Goal: Use online tool/utility: Use online tool/utility

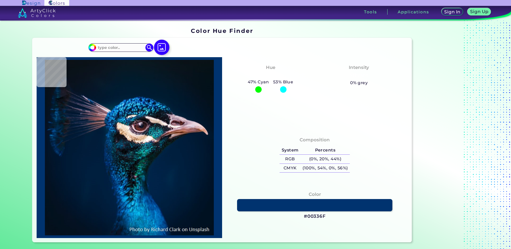
click at [156, 49] on img at bounding box center [161, 47] width 15 height 15
click at [0, 0] on input "file" at bounding box center [0, 0] width 0 height 0
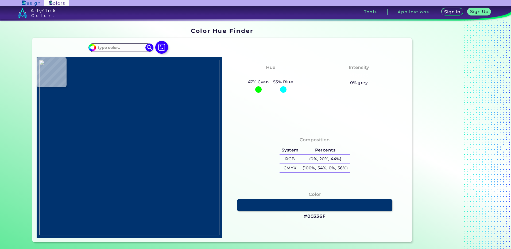
type input "#89c0dc"
type input "#89C0DC"
type input "#80bddf"
type input "#80BDDF"
type input "#92c9eb"
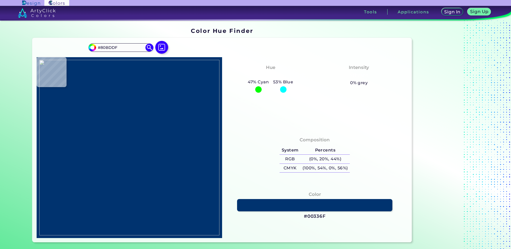
type input "#92C9EB"
type input "#f6f2ec"
type input "#F6F2EC"
type input "#576991"
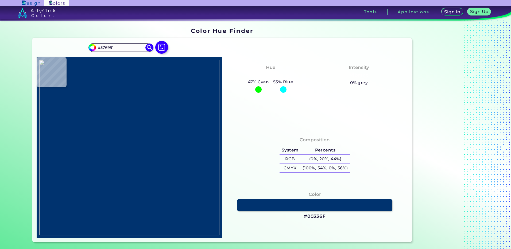
type input "#d8989b"
type input "#D8989B"
type input "#da9d9b"
type input "#DA9D9B"
type input "#a1a1bc"
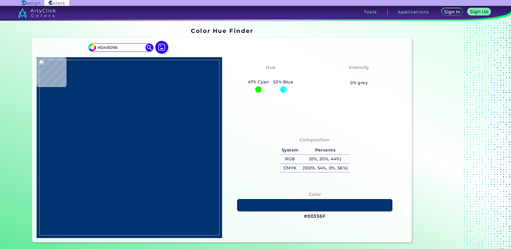
type input "#A1A1BC"
type input "#354570"
type input "#253560"
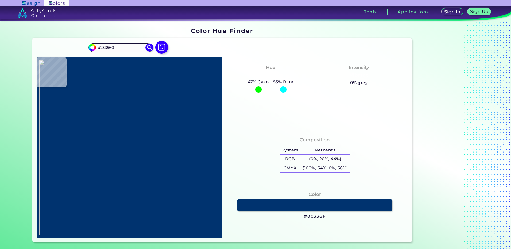
type input "#233561"
type input "#253260"
type input "#203764"
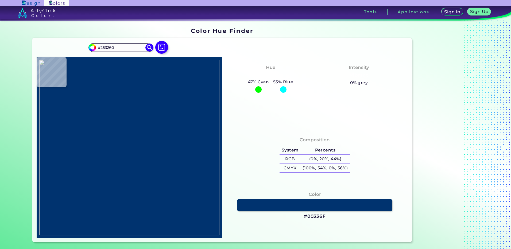
type input "#203764"
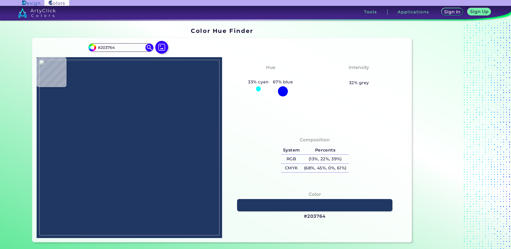
type input "#25305e"
type input "#25305E"
type input "#262d5b"
type input "#262D5B"
type input "#2a335b"
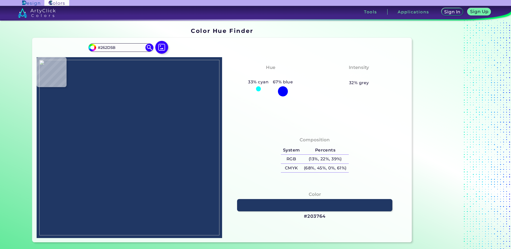
type input "#2A335B"
type input "#dad6d6"
type input "#DAD6D6"
type input "#c2bcbc"
type input "#C2BCBC"
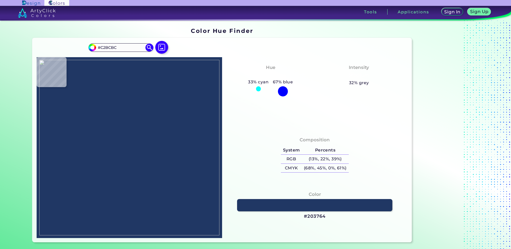
type input "#f0efe9"
type input "#F0EFE9"
type input "#f8ede4"
type input "#F8EDE4"
type input "#faf0e6"
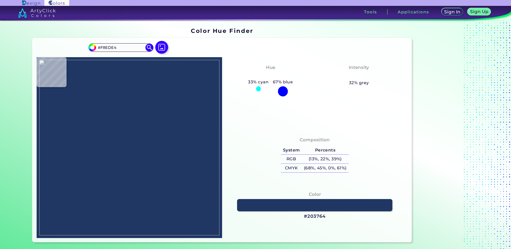
type input "#FAF0E6"
type input "#faf2e7"
type input "#FAF2E7"
type input "#fbf2e7"
type input "#FBF2E7"
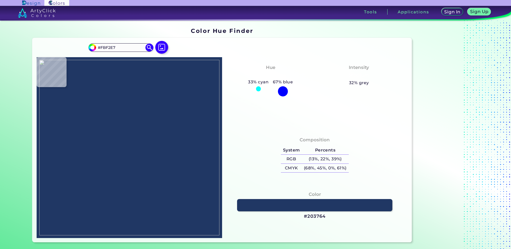
type input "#faf0e6"
type input "#FAF0E6"
type input "#c1aaa0"
type input "#C1AAA0"
type input "#b89895"
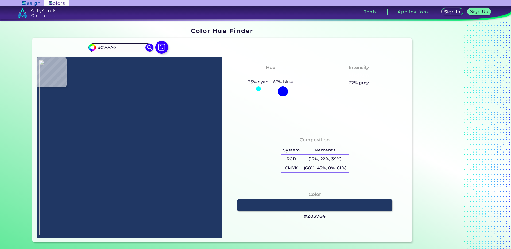
type input "#B89895"
type input "#ae8b90"
type input "#AE8B90"
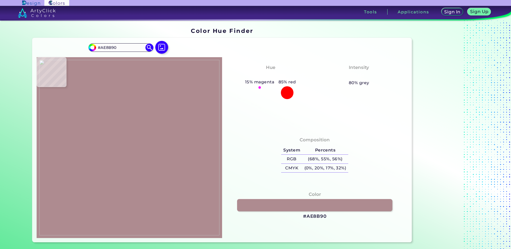
type input "#f9e9de"
type input "#F9E9DE"
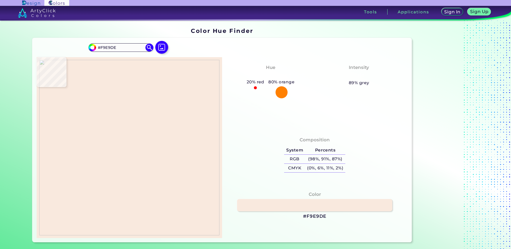
type input "#faeee5"
type input "#FAEEE5"
type input "#f9f1e8"
type input "#F9F1E8"
type input "#f9f0e8"
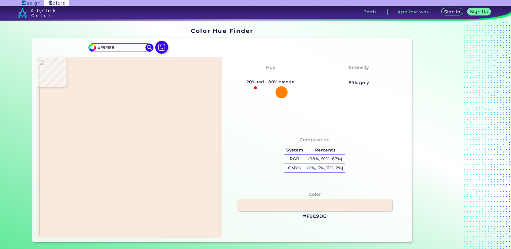
type input "#F9F0E8"
type input "#f9f0e7"
type input "#F9F0E7"
type input "#f9f1e6"
type input "#F9F1E6"
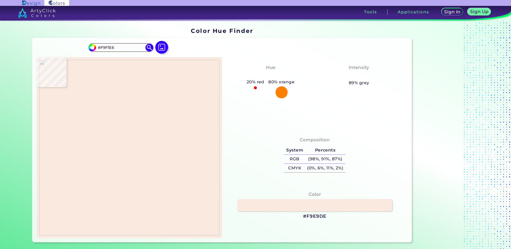
type input "#f9f1e8"
type input "#F9F1E8"
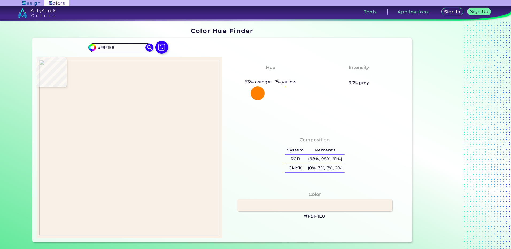
click at [120, 118] on img at bounding box center [129, 147] width 180 height 175
click at [309, 215] on h3 "#F9F1E8" at bounding box center [314, 216] width 21 height 6
click at [116, 113] on img at bounding box center [129, 147] width 180 height 175
type input "#f7f1e8"
type input "#F7F1E8"
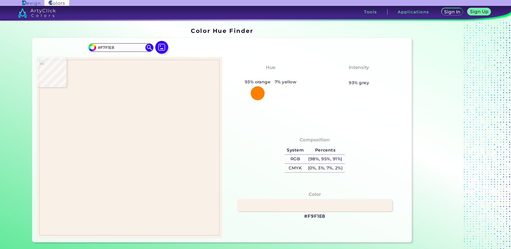
type input "#fbf1e9"
type input "#FBF1E9"
type input "#faf0e8"
type input "#FAF0E8"
type input "#f9f1e8"
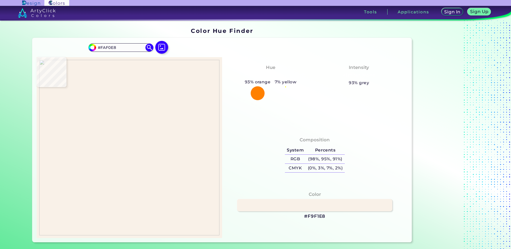
type input "#F9F1E8"
type input "#f9f1e7"
type input "#F9F1E7"
type input "#f9f1e8"
type input "#F9F1E8"
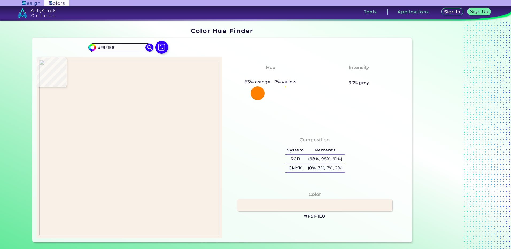
type input "#f8f0e7"
type input "#F8F0E7"
type input "#f9f1e8"
type input "#F9F1E8"
type input "#fbeee8"
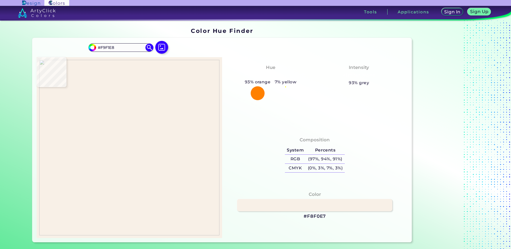
type input "#FBEEE8"
type input "#ebd2c7"
type input "#EBD2C7"
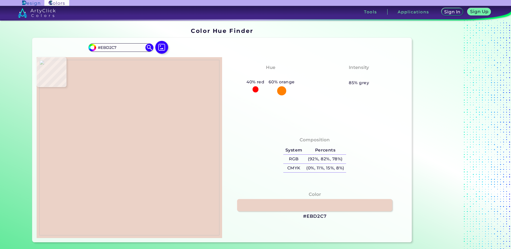
type input "#c69984"
type input "#C69984"
type input "#f2cbaf"
type input "#F2CBAF"
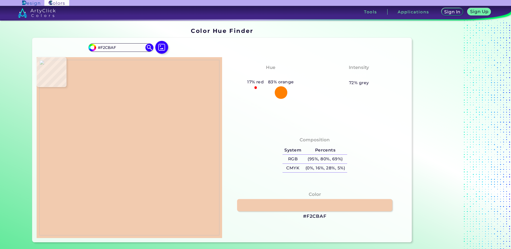
type input "#f2c7af"
type input "#F2C7AF"
type input "#d9a996"
type input "#D9A996"
type input "#bb8c7e"
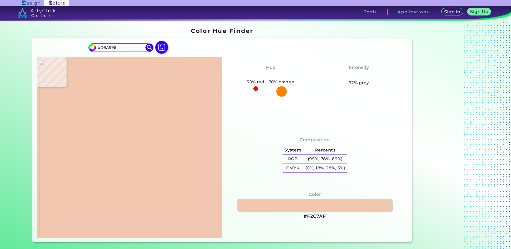
type input "#BB8C7E"
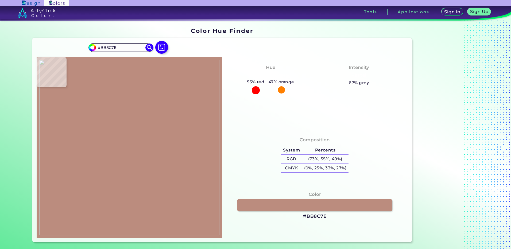
type input "#cbaa9b"
type input "#CBAA9B"
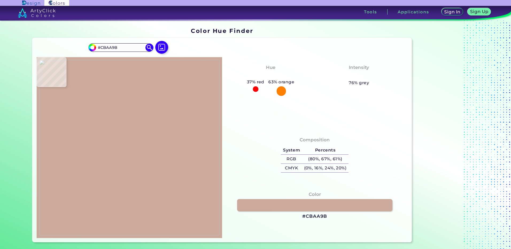
type input "#bb8c7e"
type input "#BB8C7E"
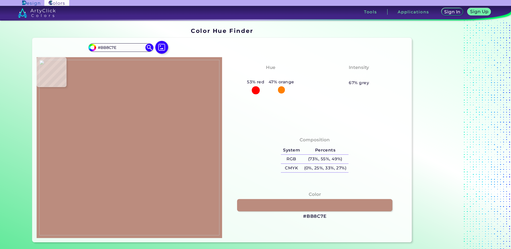
type input "#be9181"
type input "#BE9181"
type input "#c69984"
type input "#C69984"
type input "#e7cdc1"
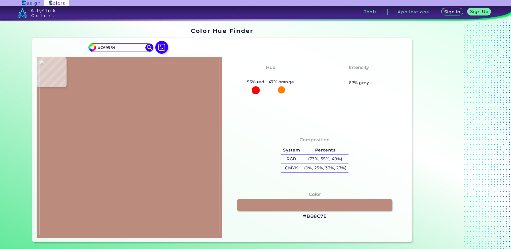
type input "#E7CDC1"
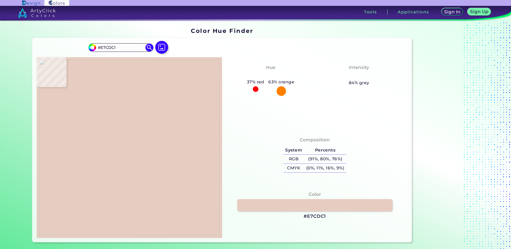
type input "#be9181"
type input "#BE9181"
type input "#f2c7af"
type input "#F2C7AF"
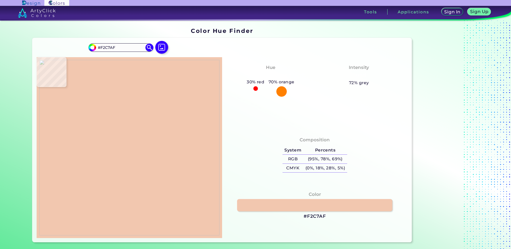
type input "#c69984"
type input "#C69984"
type input "#f0c8b1"
type input "#F0C8B1"
type input "#bf9a8b"
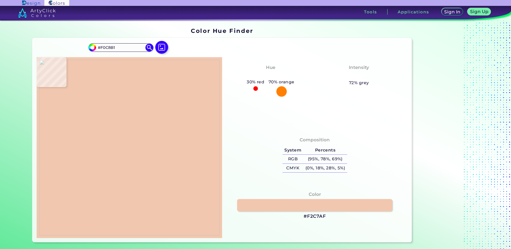
type input "#BF9A8B"
type input "#bf9581"
type input "#BF9581"
type input "#ebd2c7"
type input "#EBD2C7"
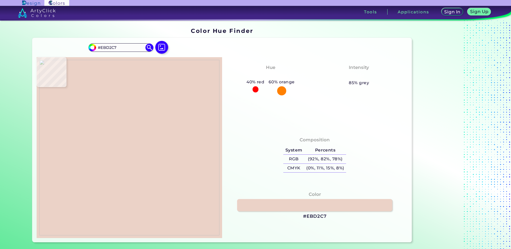
type input "#c6a196"
type input "#C6A196"
type input "#faefe5"
type input "#FAEFE5"
type input "#f9ede5"
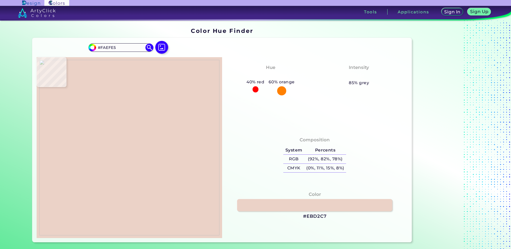
type input "#F9EDE5"
type input "#f2e0d5"
type input "#F2E0D5"
type input "#c5a69c"
type input "#C5A69C"
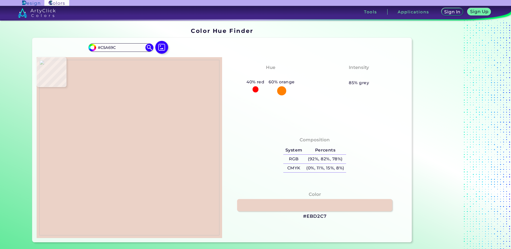
type input "#a17e7a"
type input "#A17E7A"
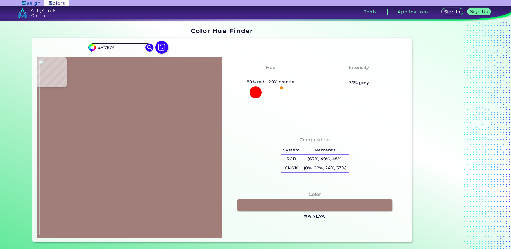
type input "#ba9c9c"
type input "#BA9C9C"
type input "#cdb9ba"
type input "#CDB9BA"
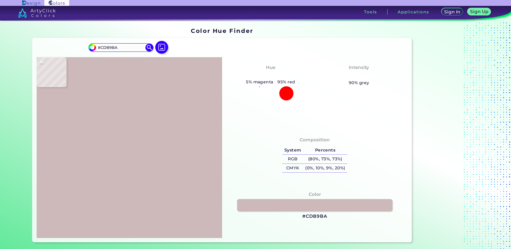
type input "#cabbbc"
type input "#CABBBC"
type input "#cab9be"
type input "#CAB9BE"
type input "#efd2d0"
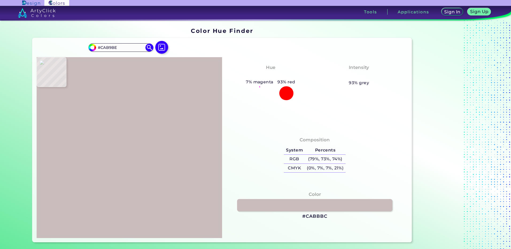
type input "#EFD2D0"
type input "#ab8d8e"
type input "#AB8D8E"
type input "#c8b5ba"
type input "#C8B5BA"
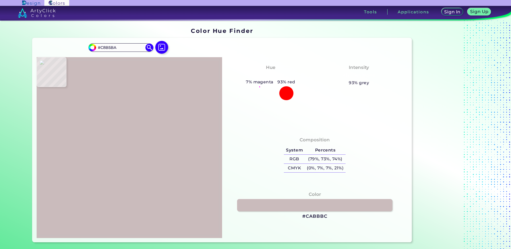
type input "#c8b9c0"
type input "#C8B9C0"
type input "#c7b9c0"
type input "#C7B9C0"
type input "#a9828c"
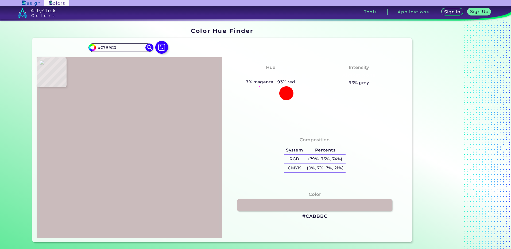
type input "#A9828C"
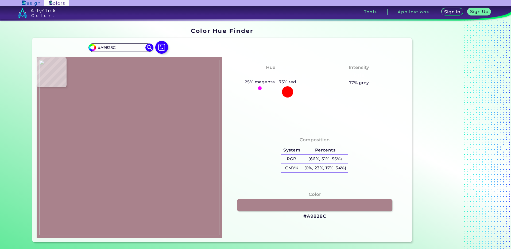
type input "#dfb3ac"
type input "#DFB3AC"
type input "#f2c9bb"
type input "#F2C9BB"
type input "#f3c9b5"
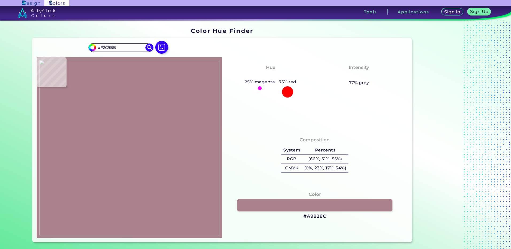
type input "#F3C9B5"
type input "#f2c6b5"
type input "#F2C6B5"
type input "#b98c89"
type input "#B98C89"
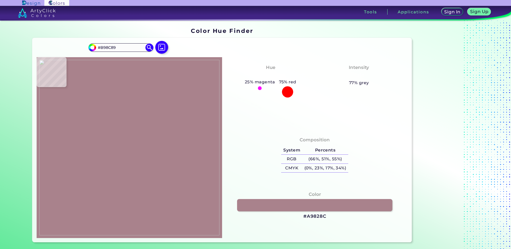
type input "#f2ddd8"
type input "#F2DDD8"
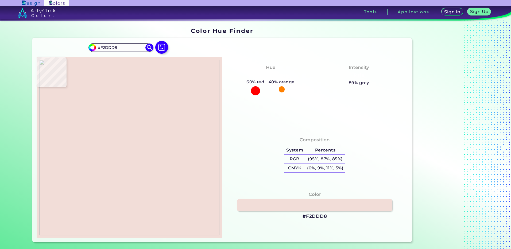
type input "#f8e8dd"
type input "#F8E8DD"
type input "#fae7dd"
type input "#FAE7DD"
type input "#f9e7db"
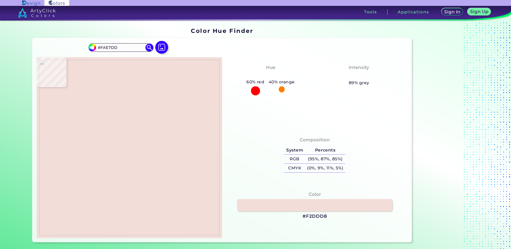
type input "#F9E7DB"
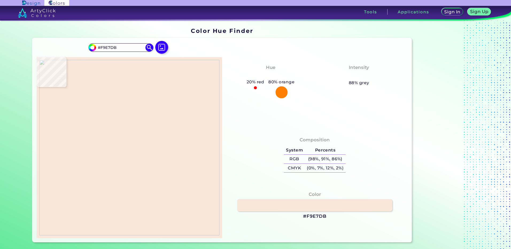
type input "#fae7dd"
type input "#FAE7DD"
type input "#f8e8dd"
type input "#F8E8DD"
type input "#f2ddd8"
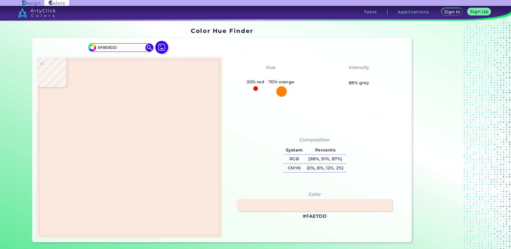
type input "#F2DDD8"
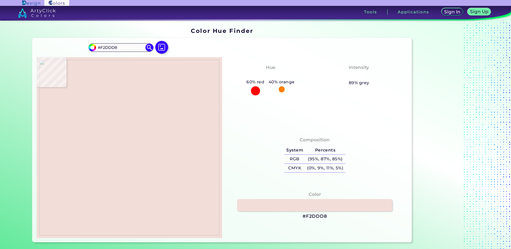
type input "#b98c89"
type input "#B98C89"
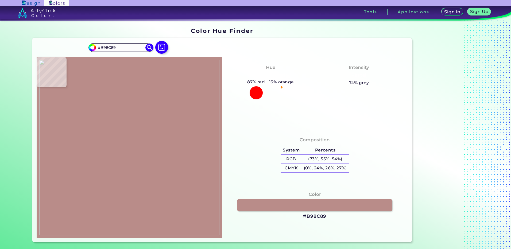
type input "#f2c6b5"
type input "#F2C6B5"
type input "#f3c9b5"
type input "#F3C9B5"
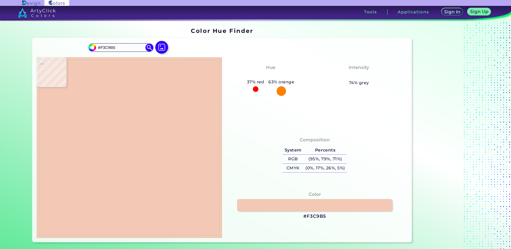
type input "#f2c6b5"
type input "#F2C6B5"
type input "#b98c89"
type input "#B98C89"
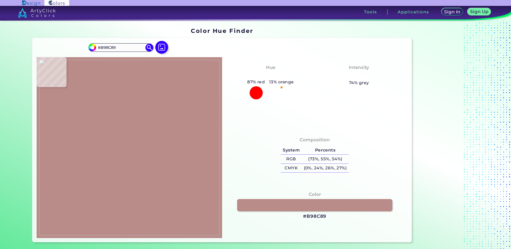
type input "#f8e8dd"
type input "#F8E8DD"
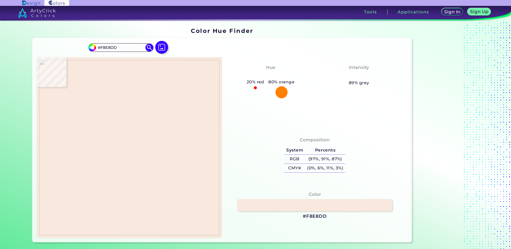
type input "#fae7dd"
type input "#FAE7DD"
type input "#f7e5dc"
type input "#F7E5DC"
type input "#f5dfdc"
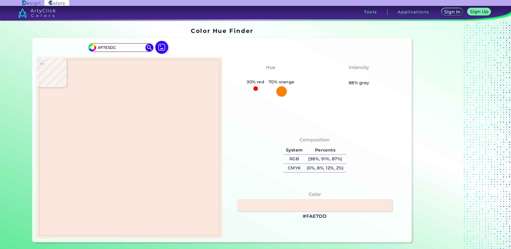
type input "#F5DFDC"
type input "#b38485"
type input "#B38485"
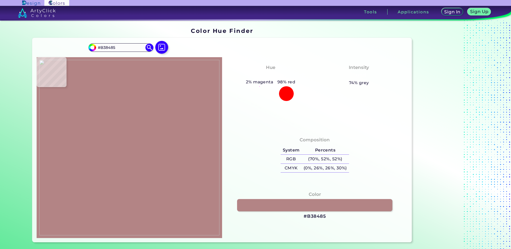
click at [112, 113] on img at bounding box center [129, 147] width 180 height 175
click at [320, 217] on h3 "#B38485" at bounding box center [314, 216] width 22 height 6
click at [115, 122] on img at bounding box center [129, 147] width 180 height 175
type input "#343566"
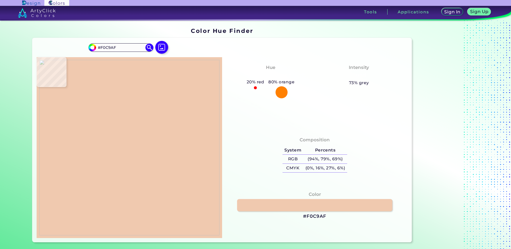
click at [119, 120] on img at bounding box center [129, 147] width 180 height 175
click at [310, 219] on h3 "#F0C9AF" at bounding box center [314, 216] width 23 height 6
click at [117, 177] on img at bounding box center [129, 147] width 180 height 175
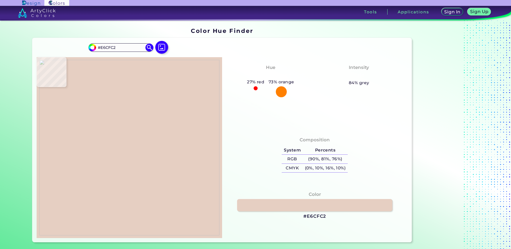
click at [124, 100] on img at bounding box center [129, 147] width 180 height 175
click at [310, 216] on h3 "#E6CFC2" at bounding box center [314, 216] width 23 height 6
